Goal: Task Accomplishment & Management: Manage account settings

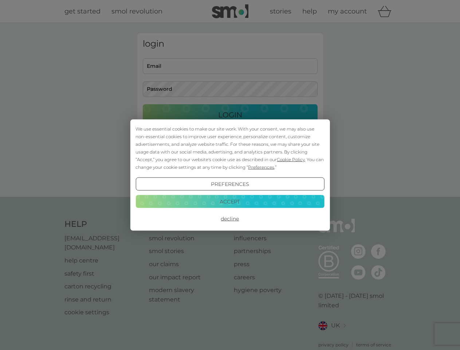
click at [291, 159] on span "Cookie Policy" at bounding box center [291, 159] width 28 height 5
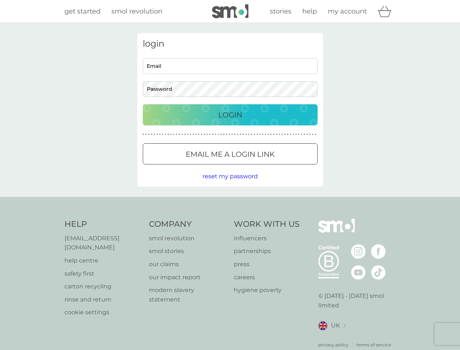
click at [260, 167] on div "login Email Password Login ● ● ● ● ● ● ● ● ● ● ● ● ● ● ● ● ● ● ● ● ● ● ● ● ● ● …" at bounding box center [230, 109] width 186 height 153
click at [230, 184] on div "login Email Password Login ● ● ● ● ● ● ● ● ● ● ● ● ● ● ● ● ● ● ● ● ● ● ● ● ● ● …" at bounding box center [230, 109] width 186 height 153
click at [230, 218] on div "Help [EMAIL_ADDRESS][DOMAIN_NAME] help centre safety first carton recycling rin…" at bounding box center [229, 282] width 331 height 129
click at [230, 201] on div "Help [EMAIL_ADDRESS][DOMAIN_NAME] help centre safety first carton recycling rin…" at bounding box center [230, 283] width 460 height 173
